Goal: Task Accomplishment & Management: Complete application form

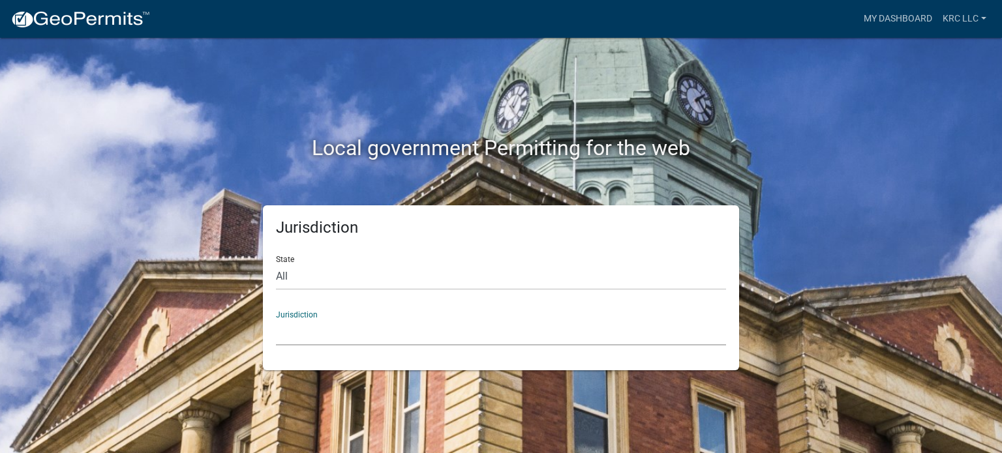
click at [348, 334] on select "[GEOGRAPHIC_DATA], [US_STATE] [GEOGRAPHIC_DATA], [US_STATE][PERSON_NAME][GEOGRA…" at bounding box center [501, 332] width 450 height 27
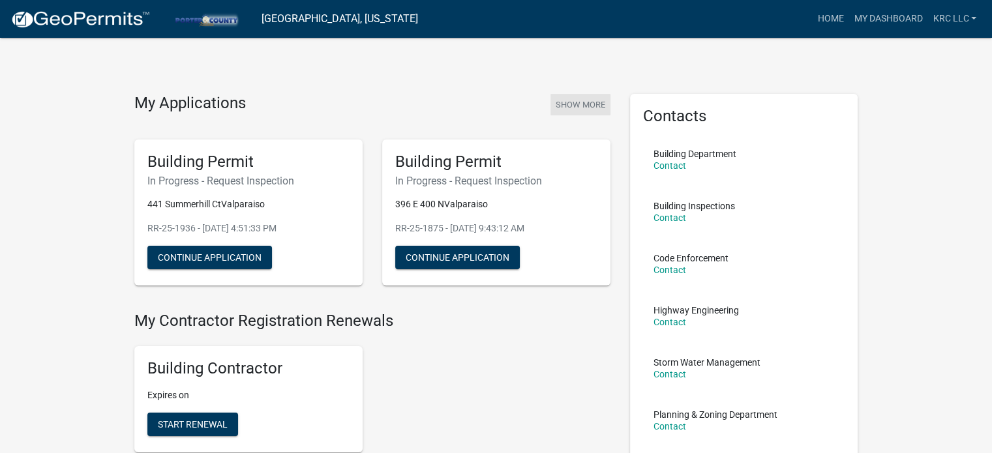
click at [592, 95] on button "Show More" at bounding box center [581, 105] width 60 height 22
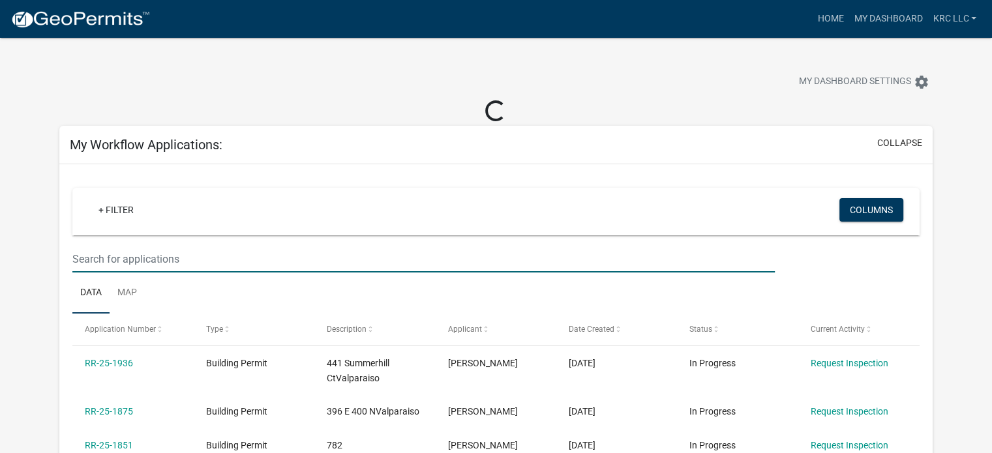
click at [183, 255] on input "text" at bounding box center [423, 259] width 703 height 27
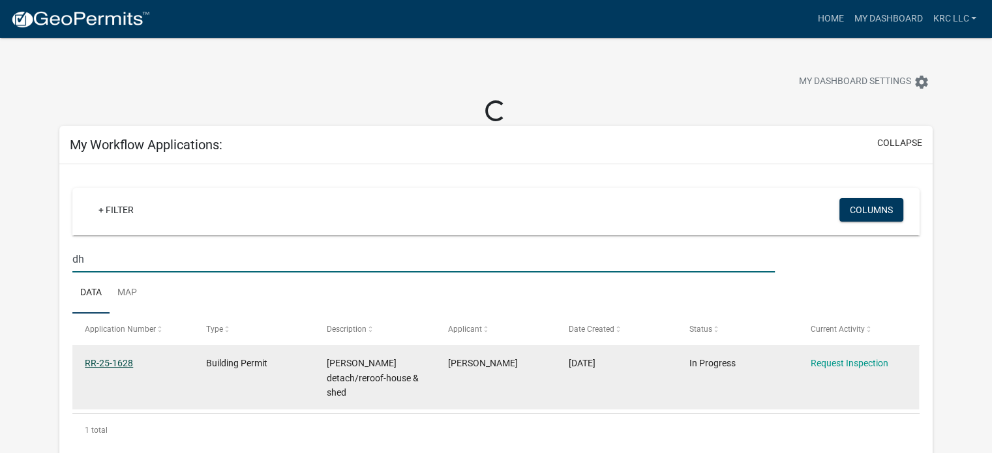
type input "dh"
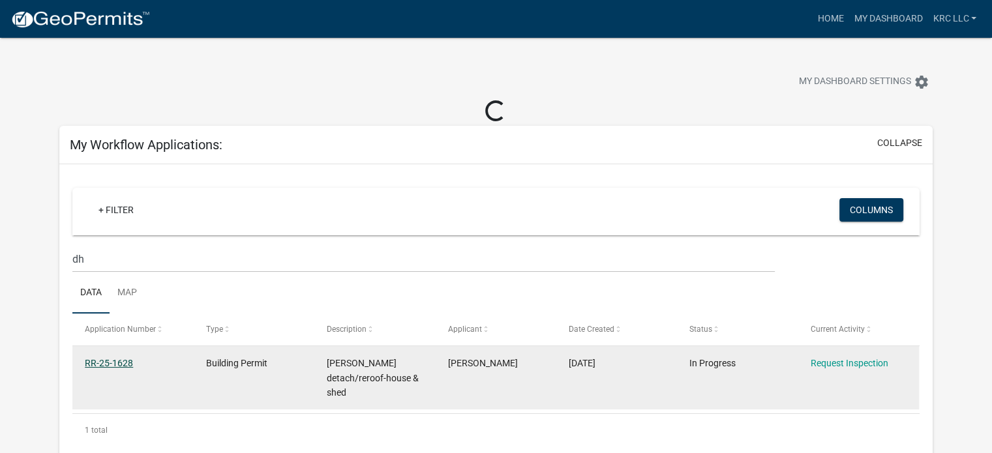
click at [126, 360] on link "RR-25-1628" at bounding box center [109, 363] width 48 height 10
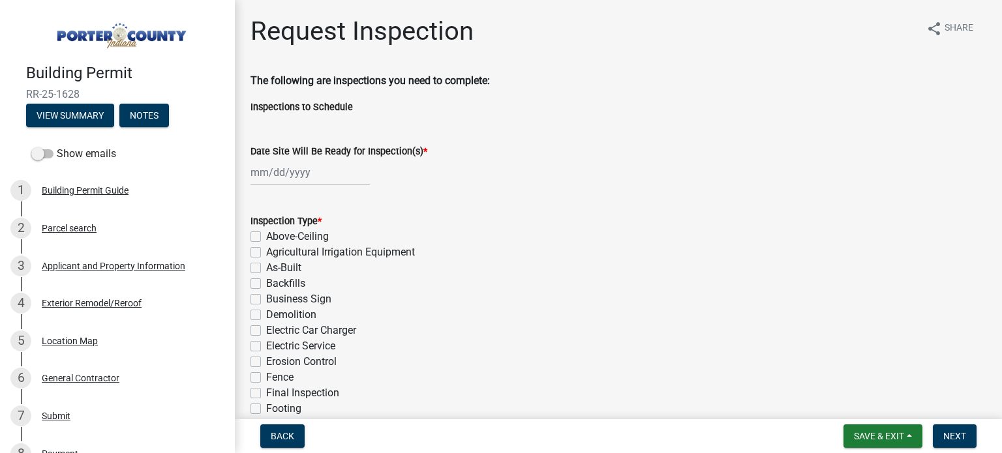
click at [249, 175] on div "Date Site Will Be Ready for Inspection(s) *" at bounding box center [619, 155] width 756 height 61
click at [254, 174] on div at bounding box center [310, 172] width 119 height 27
select select "10"
select select "2025"
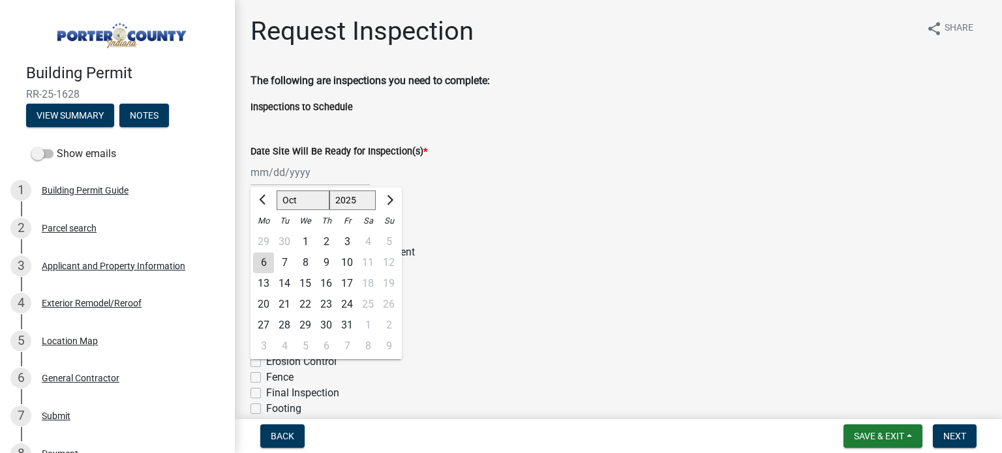
click at [263, 264] on div "6" at bounding box center [263, 263] width 21 height 21
type input "[DATE]"
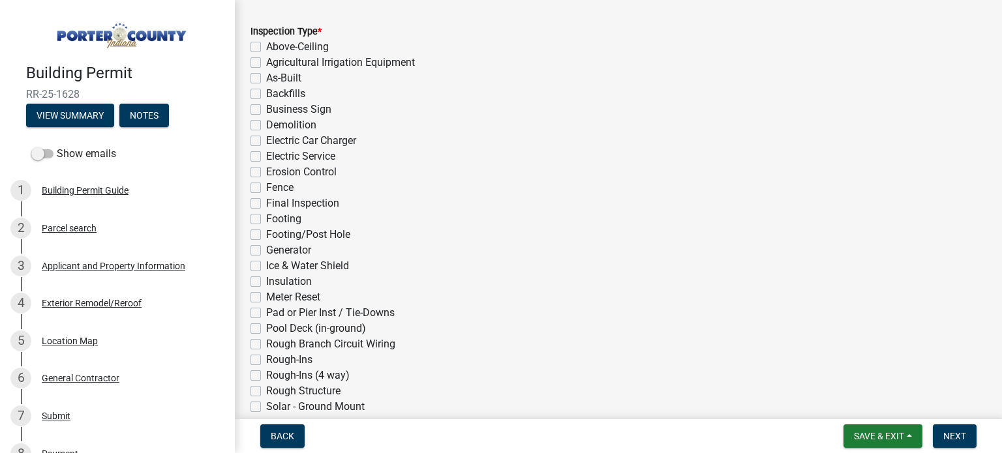
scroll to position [196, 0]
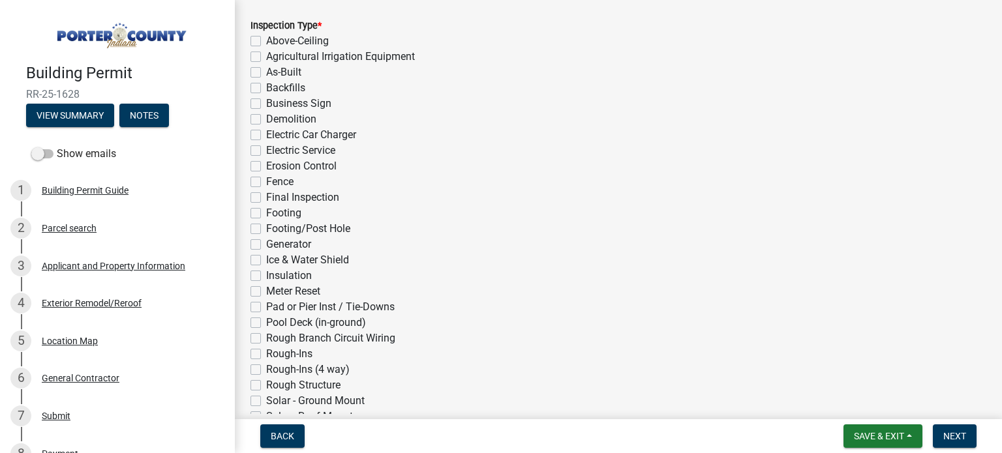
click at [266, 260] on label "Ice & Water Shield" at bounding box center [307, 261] width 83 height 16
click at [266, 260] on input "Ice & Water Shield" at bounding box center [270, 257] width 8 height 8
checkbox input "true"
checkbox input "false"
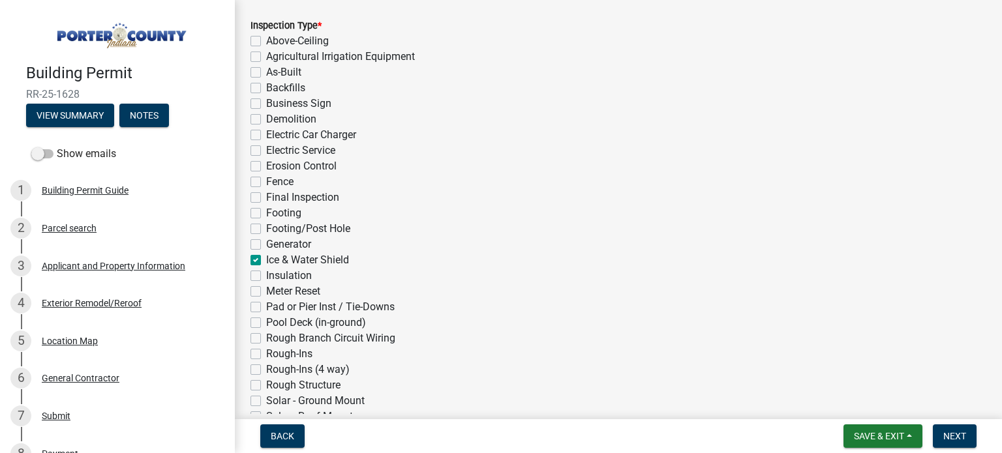
checkbox input "false"
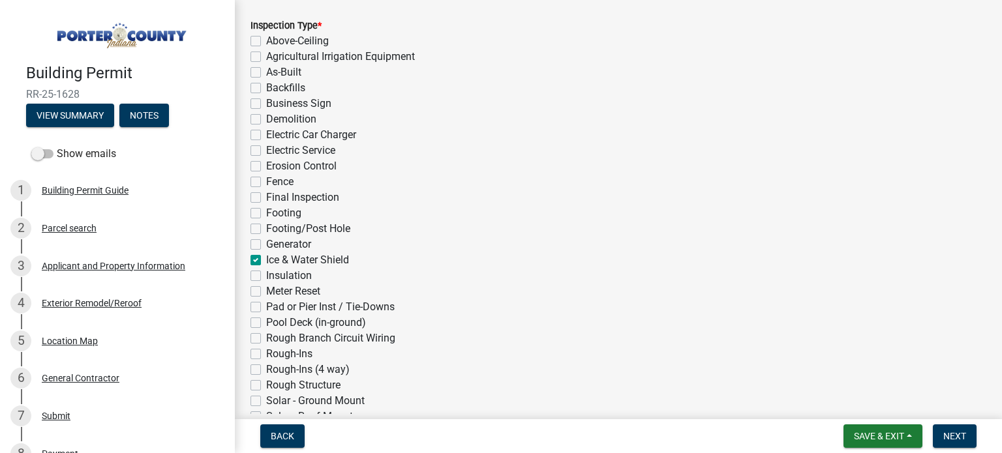
checkbox input "false"
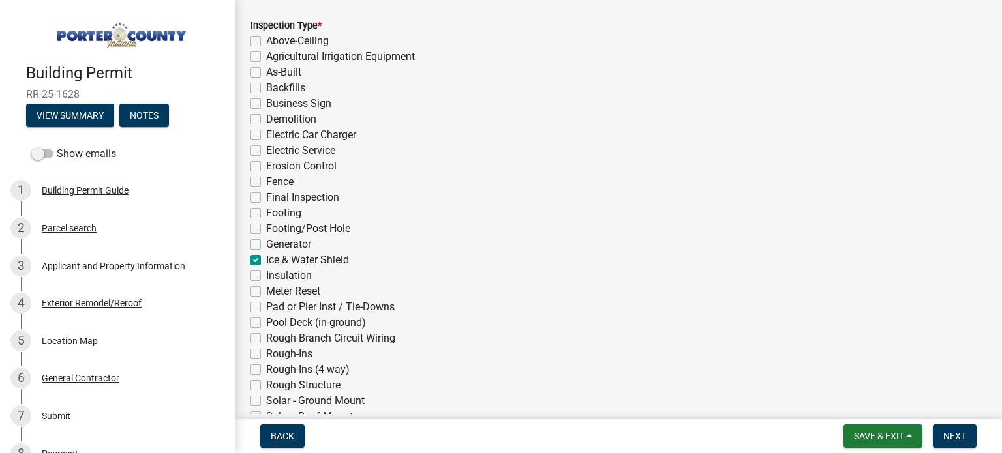
checkbox input "false"
checkbox input "true"
checkbox input "false"
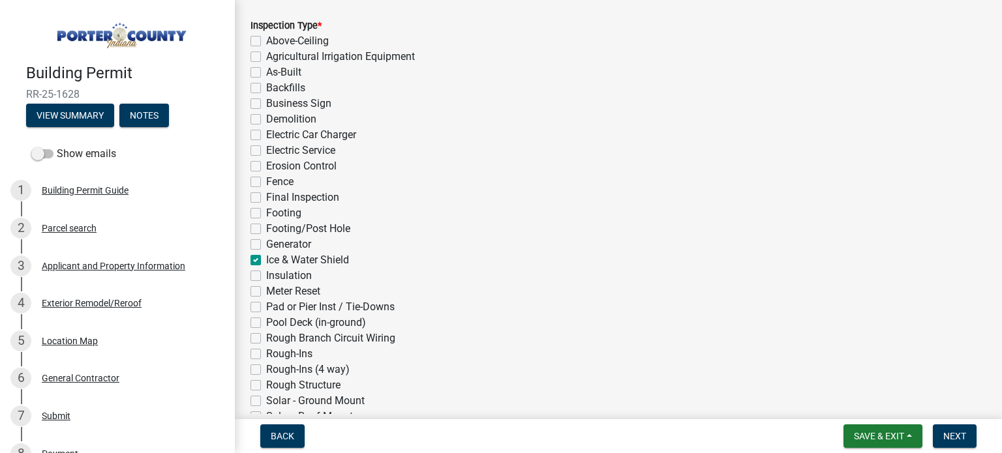
checkbox input "false"
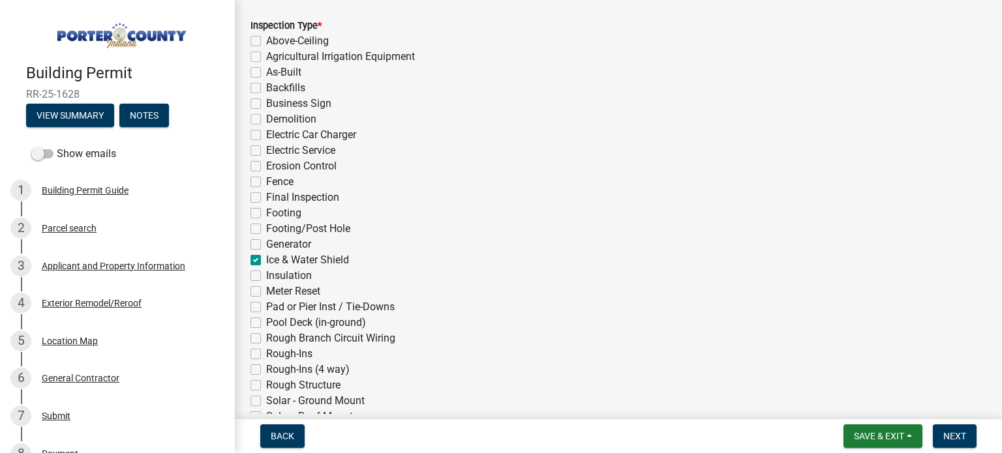
checkbox input "false"
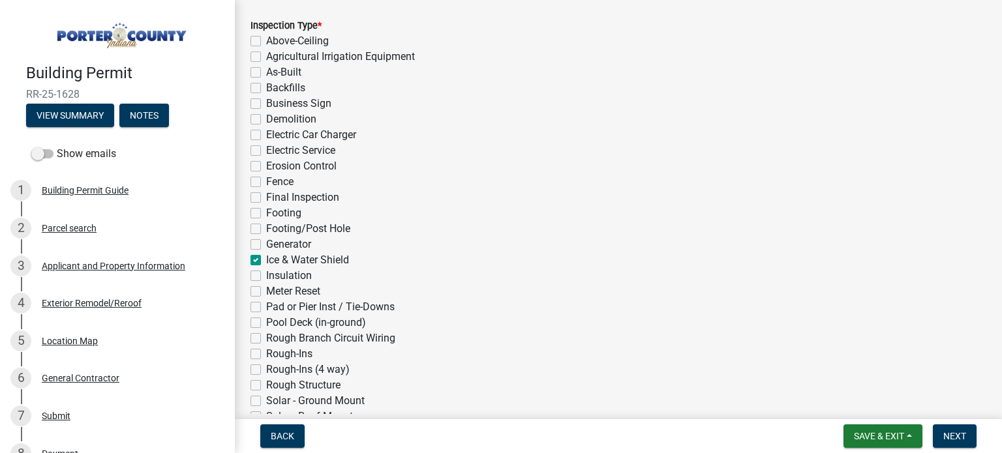
checkbox input "false"
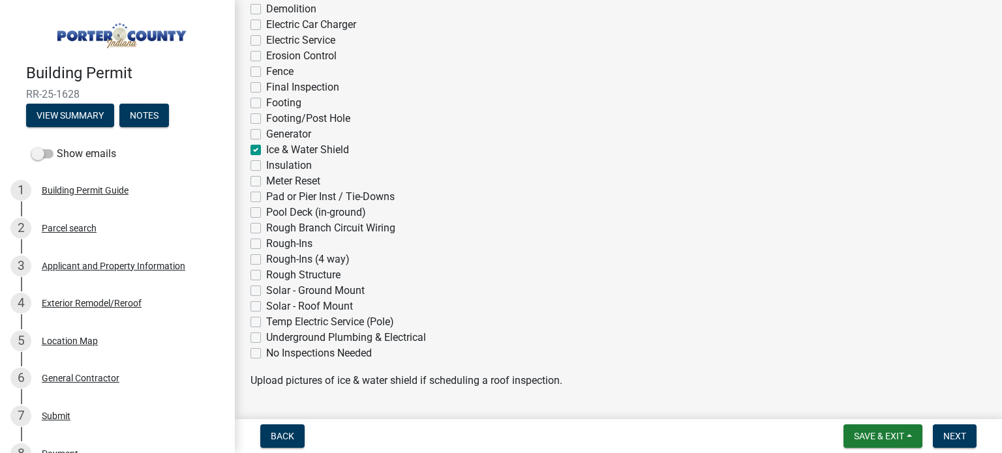
scroll to position [522, 0]
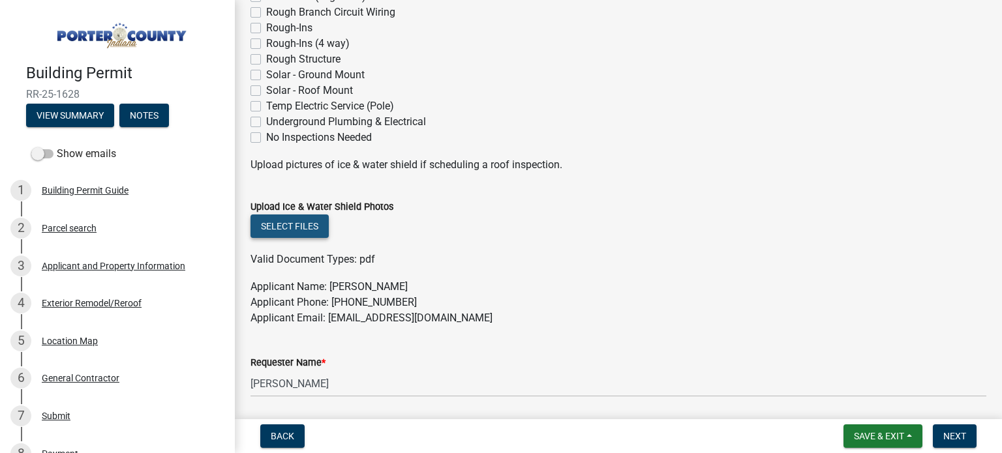
click at [268, 223] on button "Select files" at bounding box center [290, 226] width 78 height 23
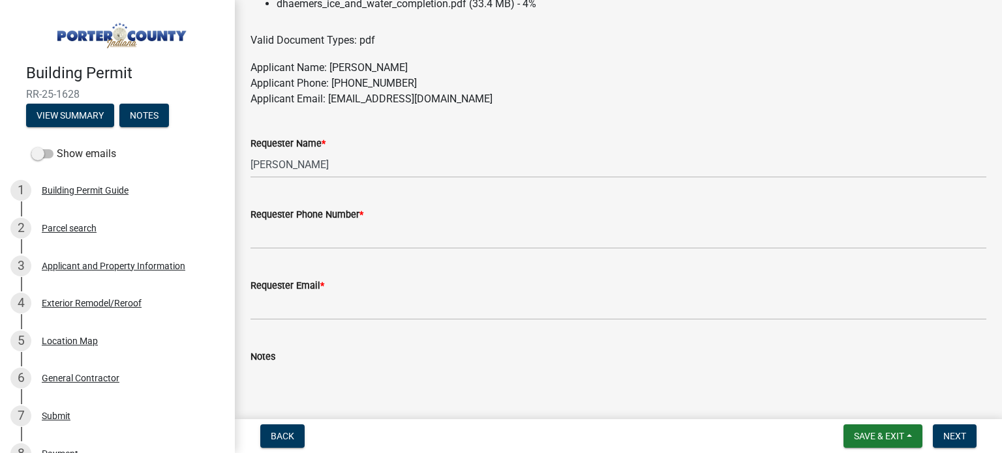
scroll to position [783, 0]
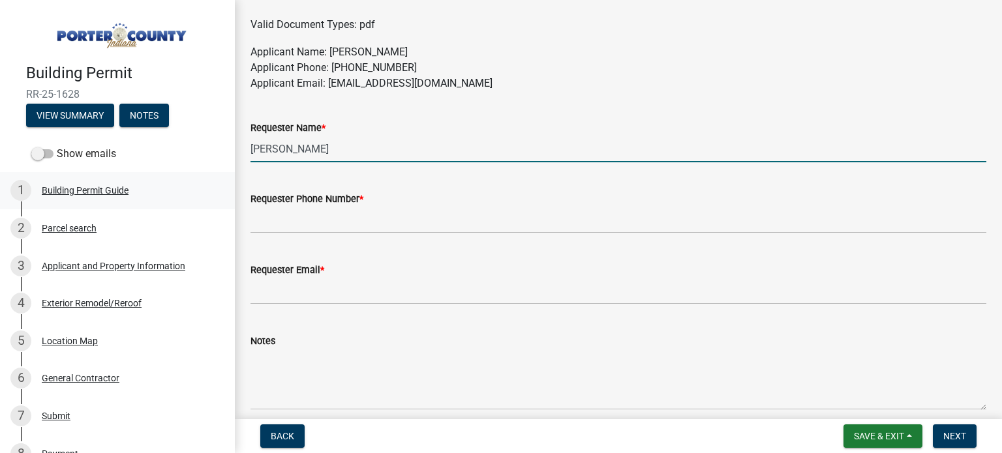
drag, startPoint x: 342, startPoint y: 156, endPoint x: 196, endPoint y: 181, distance: 148.4
click at [196, 181] on div "Building Permit RR-25-1628 View Summary Notes Show emails 1 Building Permit Gui…" at bounding box center [501, 226] width 1002 height 453
type input "[PERSON_NAME]"
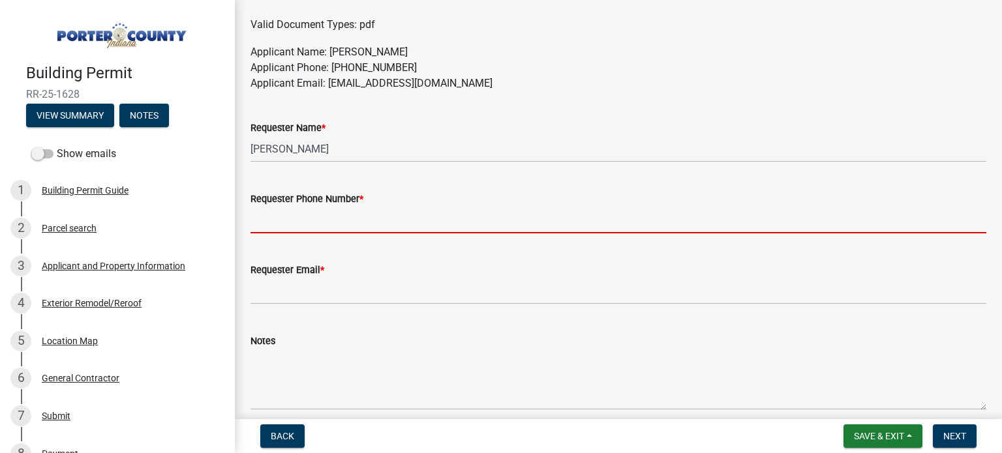
click at [311, 221] on input "Requester Phone Number *" at bounding box center [619, 220] width 736 height 27
type input "2192084557"
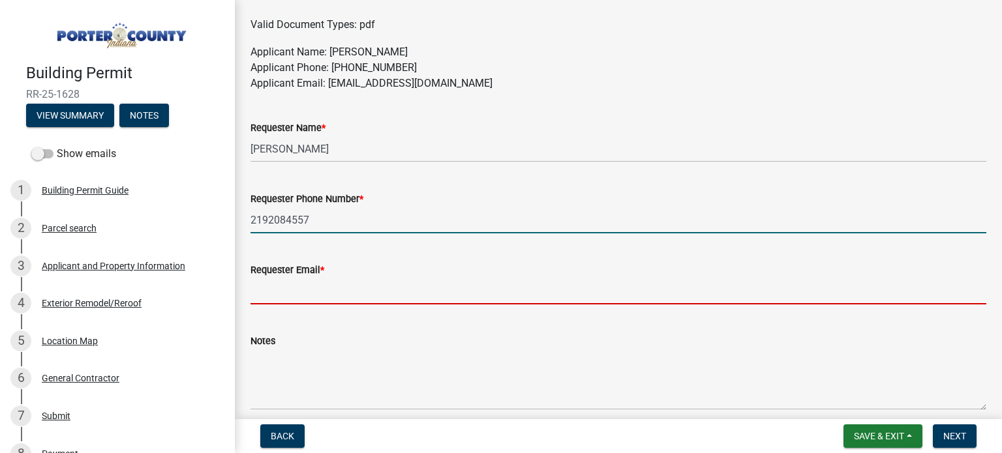
type input "[EMAIL_ADDRESS][DOMAIN_NAME]"
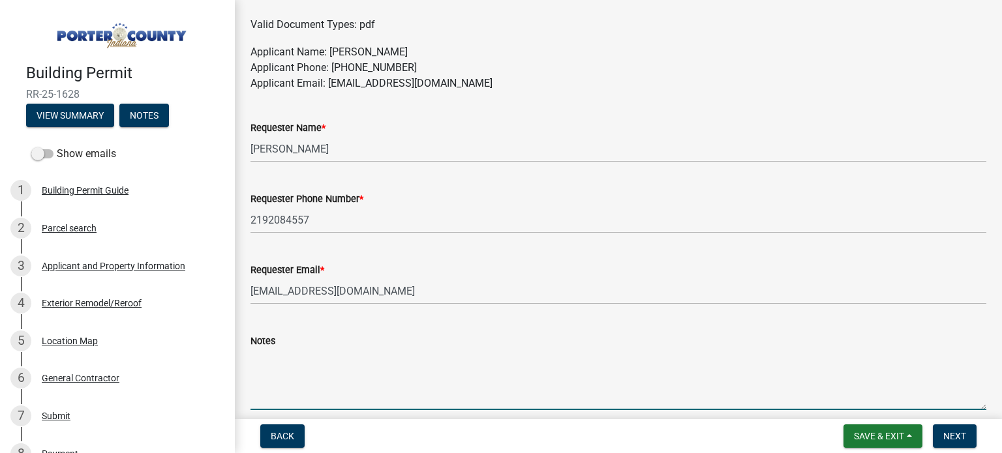
click at [289, 374] on textarea "Notes" at bounding box center [619, 379] width 736 height 61
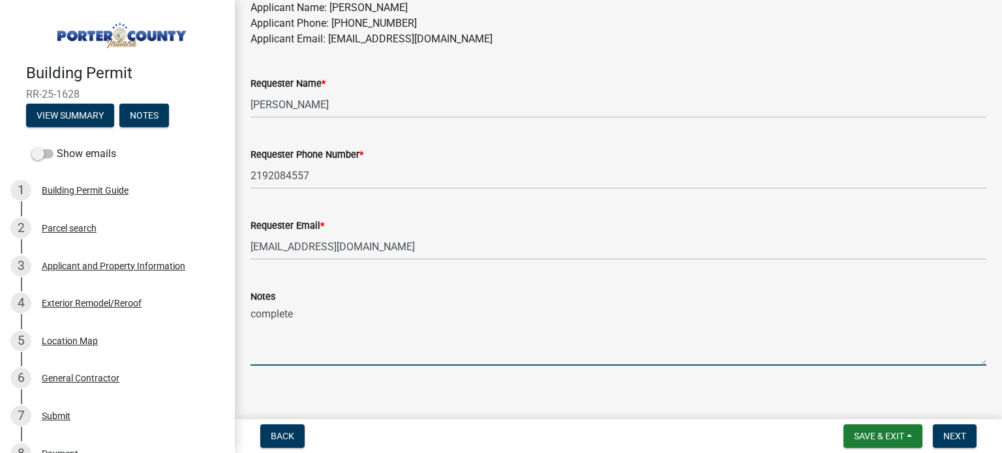
scroll to position [840, 0]
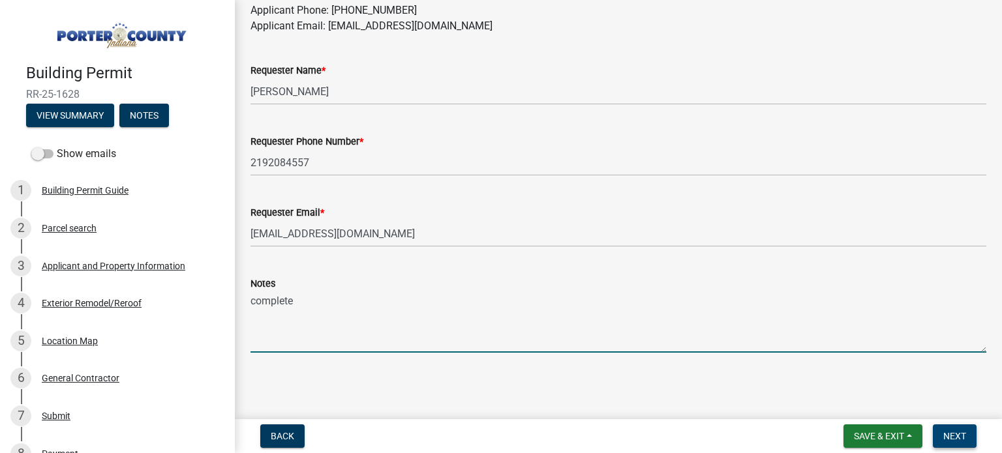
type textarea "complete"
click at [957, 429] on button "Next" at bounding box center [955, 436] width 44 height 23
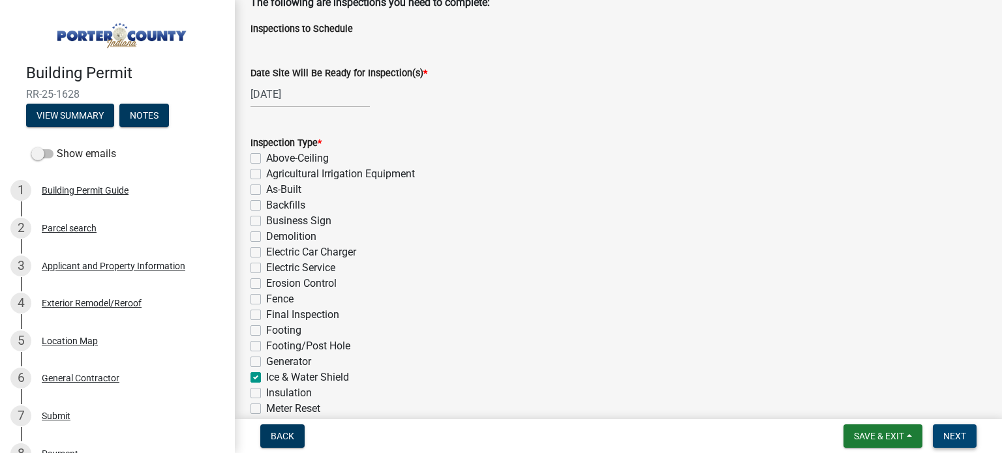
scroll to position [339, 0]
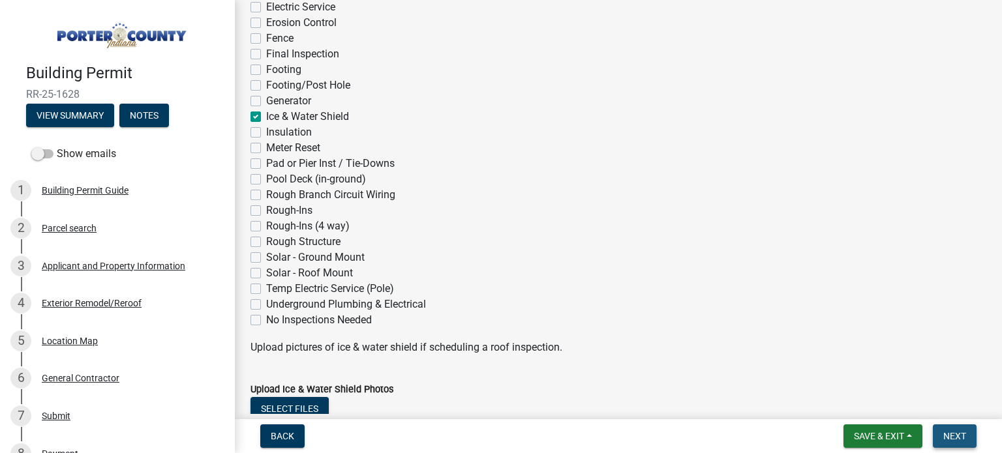
click at [961, 429] on button "Next" at bounding box center [955, 436] width 44 height 23
